Goal: Task Accomplishment & Management: Manage account settings

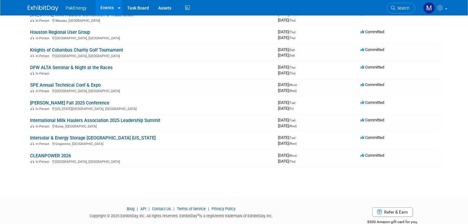
scroll to position [106, 0]
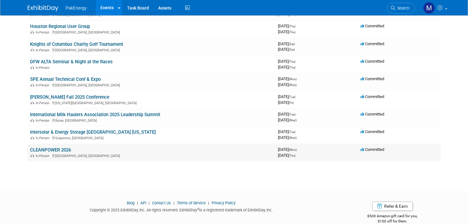
click at [31, 147] on link "CLEANPOWER 2026" at bounding box center [50, 150] width 41 height 6
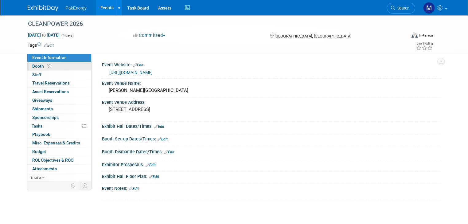
click at [32, 64] on span "Booth" at bounding box center [41, 66] width 19 height 5
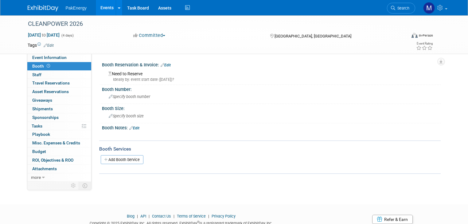
click at [163, 63] on link "Edit" at bounding box center [166, 65] width 10 height 4
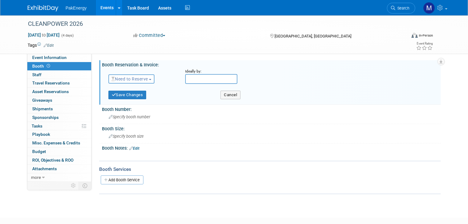
click at [144, 78] on span "Need to Reserve" at bounding box center [129, 78] width 37 height 5
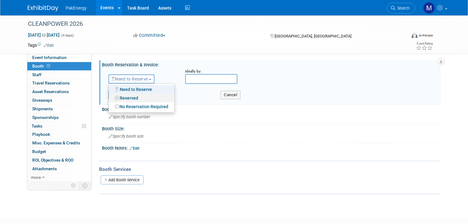
click at [131, 96] on link "Reserved" at bounding box center [142, 98] width 66 height 9
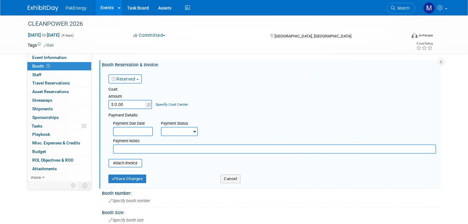
click at [133, 104] on input "$ 0.00" at bounding box center [127, 104] width 38 height 9
type input "$ 11,200.00"
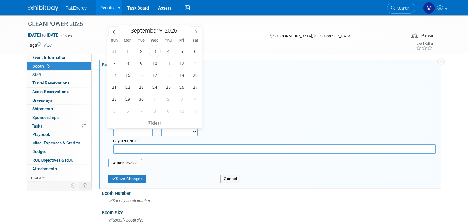
click at [141, 129] on input "text" at bounding box center [133, 131] width 40 height 9
click at [194, 30] on icon at bounding box center [195, 32] width 4 height 4
select select "11"
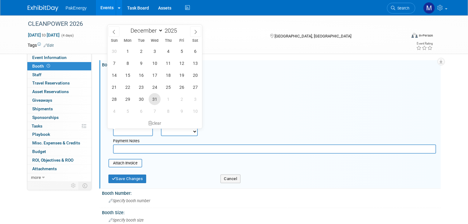
click at [155, 97] on span "31" at bounding box center [155, 99] width 12 height 12
type input "Dec 31, 2025"
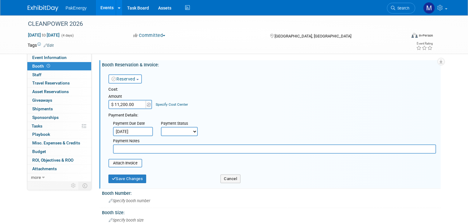
click at [188, 130] on select "Not Paid Yet Partially Paid Paid in Full" at bounding box center [179, 131] width 37 height 9
select select "3"
click at [161, 127] on select "Not Paid Yet Partially Paid Paid in Full" at bounding box center [179, 131] width 37 height 9
click at [120, 177] on button "Save Changes" at bounding box center [127, 178] width 38 height 9
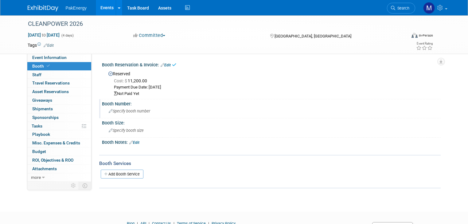
click at [123, 108] on div "Specify booth number" at bounding box center [271, 111] width 329 height 10
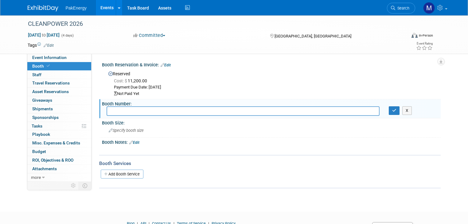
click at [122, 111] on input "text" at bounding box center [243, 111] width 273 height 10
type input "1926"
click at [396, 111] on icon "button" at bounding box center [394, 110] width 4 height 4
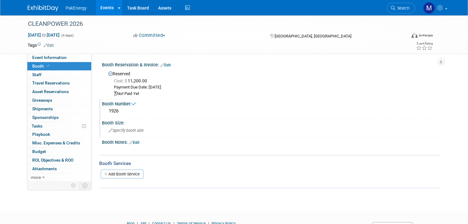
click at [124, 127] on div "Specify booth size" at bounding box center [271, 131] width 329 height 10
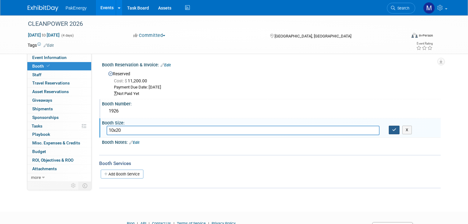
type input "10x20"
click at [396, 129] on icon "button" at bounding box center [394, 130] width 4 height 4
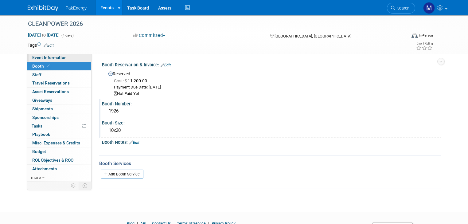
click at [49, 56] on span "Event Information" at bounding box center [49, 57] width 34 height 5
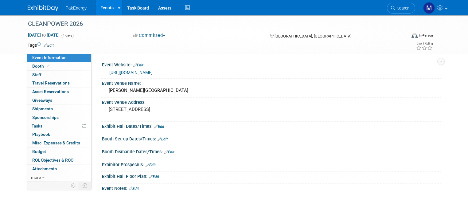
click at [102, 7] on link "Events" at bounding box center [107, 7] width 22 height 15
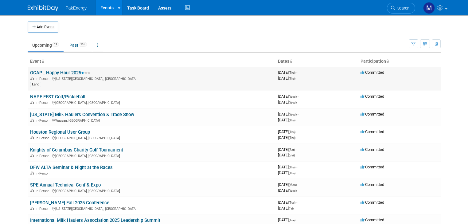
click at [62, 72] on link "OCAPL Happy Hour 2025" at bounding box center [60, 73] width 60 height 6
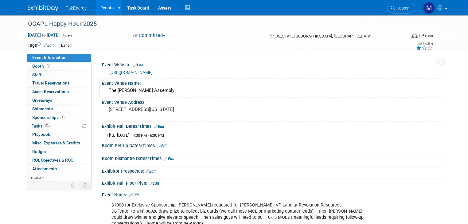
click at [124, 90] on div "The Jones Assembly" at bounding box center [271, 91] width 329 height 10
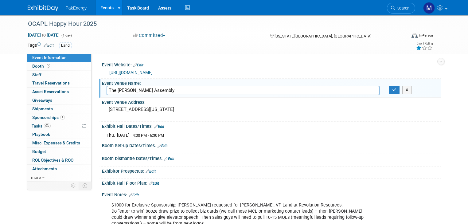
click at [157, 125] on link "Edit" at bounding box center [159, 126] width 10 height 4
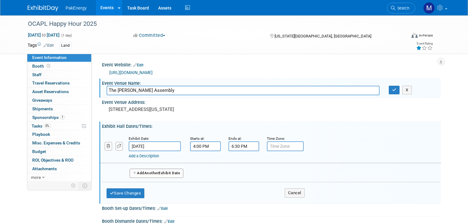
click at [243, 147] on input "6:30 PM" at bounding box center [243, 146] width 31 height 10
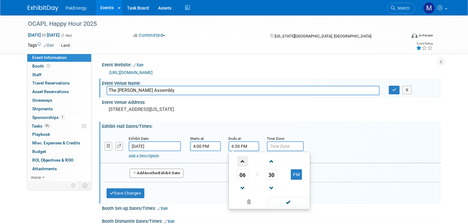
click at [237, 157] on span at bounding box center [242, 161] width 11 height 11
click at [266, 171] on span "30" at bounding box center [272, 174] width 12 height 11
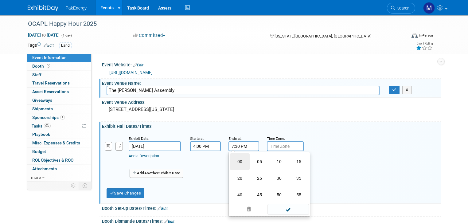
click at [233, 162] on td "00" at bounding box center [240, 161] width 20 height 17
type input "7:00 PM"
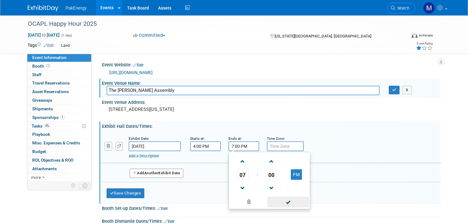
click at [287, 201] on span at bounding box center [287, 201] width 41 height 11
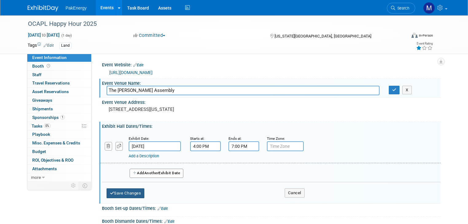
click at [121, 192] on button "Save Changes" at bounding box center [126, 193] width 38 height 10
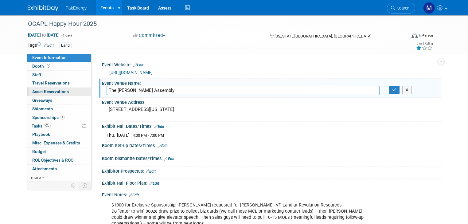
drag, startPoint x: 151, startPoint y: 90, endPoint x: 76, endPoint y: 91, distance: 75.5
click at [76, 91] on div "Event Information Event Info Booth Booth 0 Staff 0 Staff 0 Travel Reservations …" at bounding box center [234, 123] width 422 height 217
type input "Skydance Brewing"
click at [396, 88] on icon "button" at bounding box center [394, 90] width 4 height 4
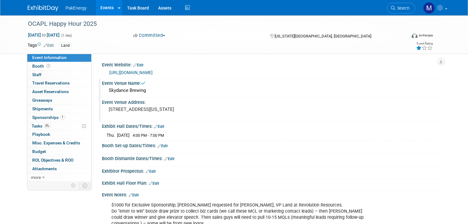
click at [121, 108] on pre "901 W Sheridan Ave Oklahoma City, OK 73106" at bounding box center [173, 110] width 128 height 6
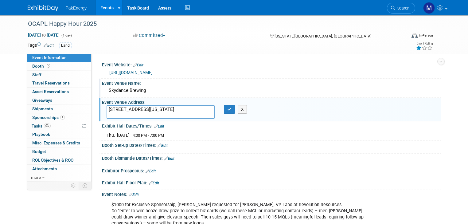
drag, startPoint x: 103, startPoint y: 107, endPoint x: 174, endPoint y: 112, distance: 71.4
click at [174, 112] on textarea "901 W Sheridan Ave Oklahoma City, OK 73106" at bounding box center [161, 112] width 108 height 14
paste textarea "1 NE 7th St Suite A, Oklahoma City, OK 73104"
type textarea "1 NE 7th St Suite A, Oklahoma City, OK 73104"
click at [227, 109] on icon "button" at bounding box center [229, 109] width 4 height 4
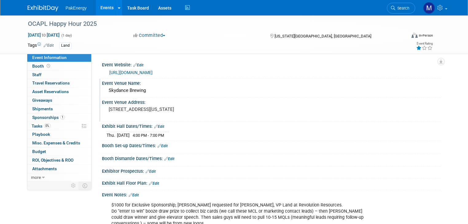
click at [217, 212] on div "$1000 for Exclusive Sponsorship; Amy Hopmann requested for Jay Evans, VP Land a…" at bounding box center [241, 214] width 268 height 31
click at [225, 209] on div "$1000 for Exclusive Sponsorship; Amy Hopmann requested for Jay Evans, VP Land a…" at bounding box center [241, 214] width 268 height 31
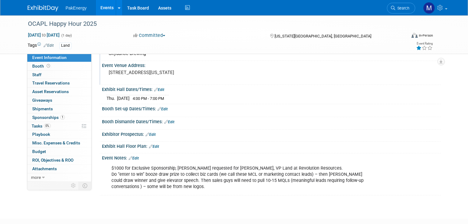
scroll to position [37, 0]
